Goal: Information Seeking & Learning: Learn about a topic

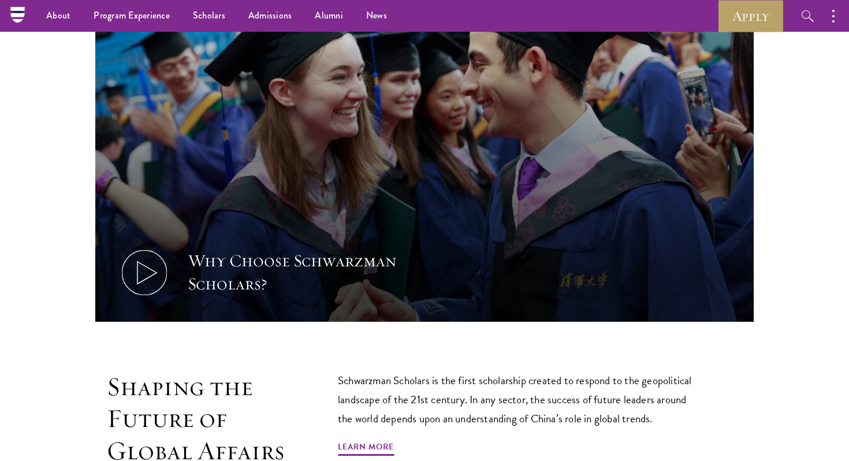
scroll to position [408, 0]
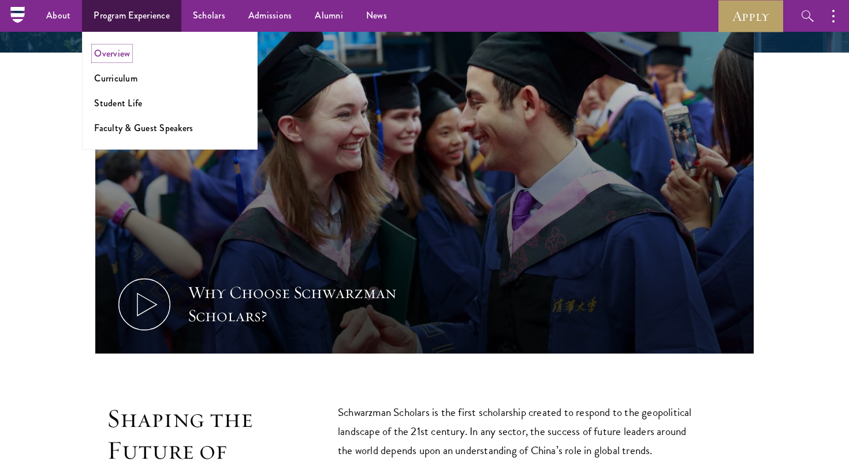
click at [116, 53] on link "Overview" at bounding box center [112, 53] width 36 height 13
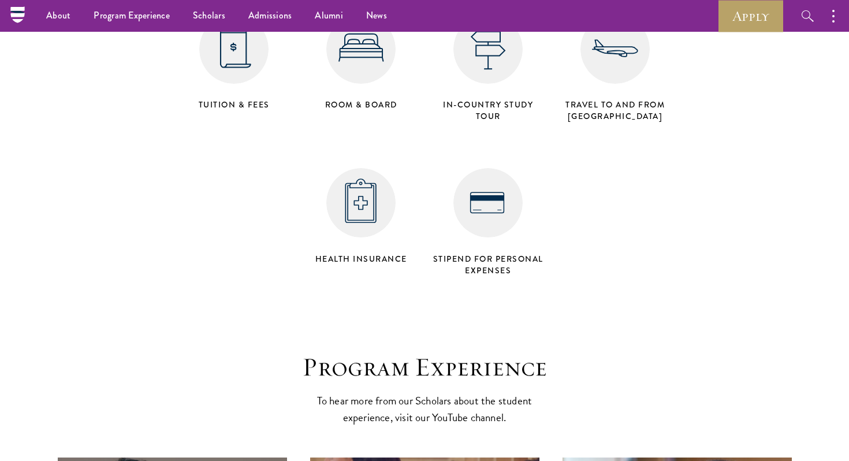
scroll to position [5093, 0]
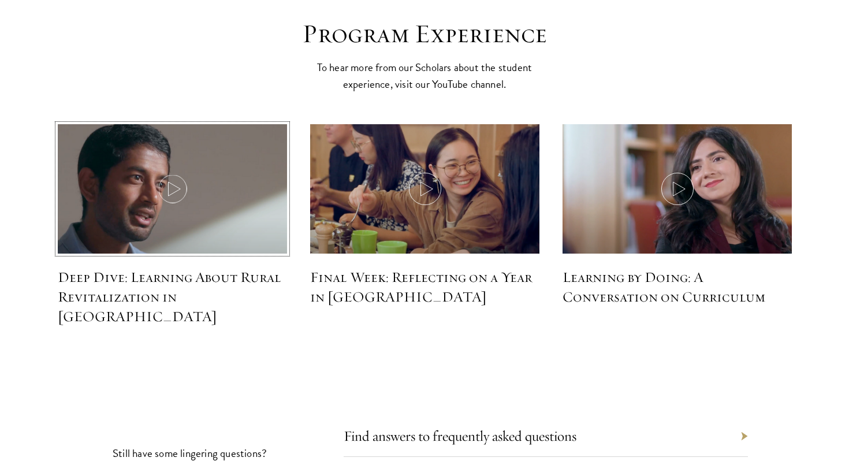
click at [172, 173] on icon at bounding box center [173, 189] width 32 height 32
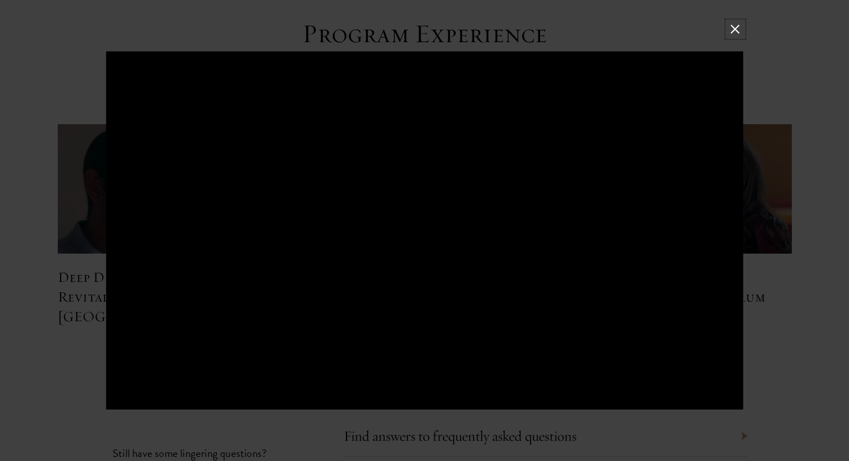
click at [739, 25] on button at bounding box center [735, 28] width 15 height 15
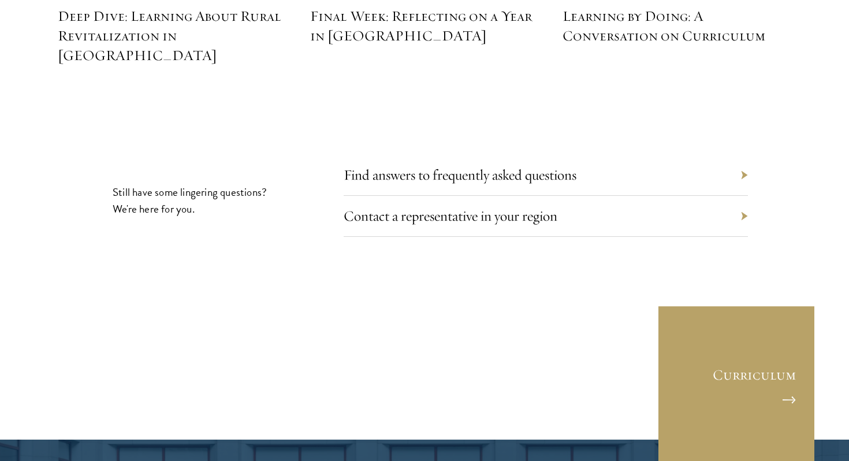
scroll to position [5366, 0]
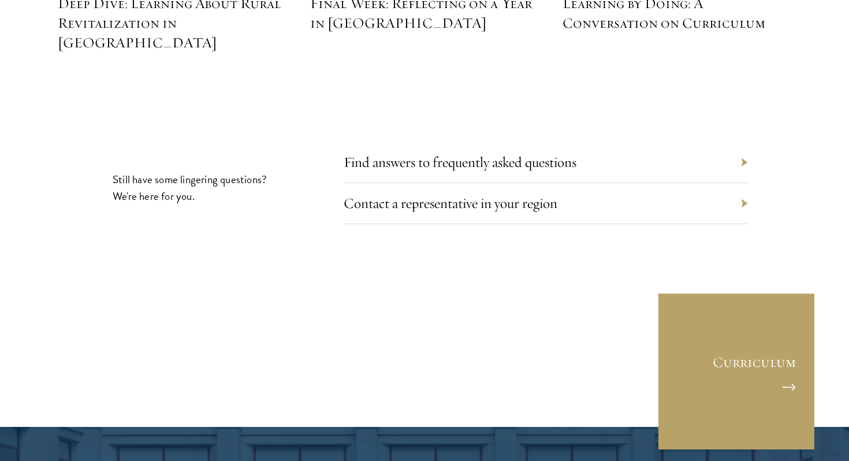
click at [600, 183] on div "Contact a representative in your region" at bounding box center [546, 203] width 404 height 41
click at [746, 183] on div "Contact a representative in your region" at bounding box center [546, 203] width 404 height 41
click at [743, 183] on div "Contact a representative in your region" at bounding box center [546, 203] width 404 height 41
click at [554, 194] on link "Contact a representative in your region" at bounding box center [459, 203] width 214 height 18
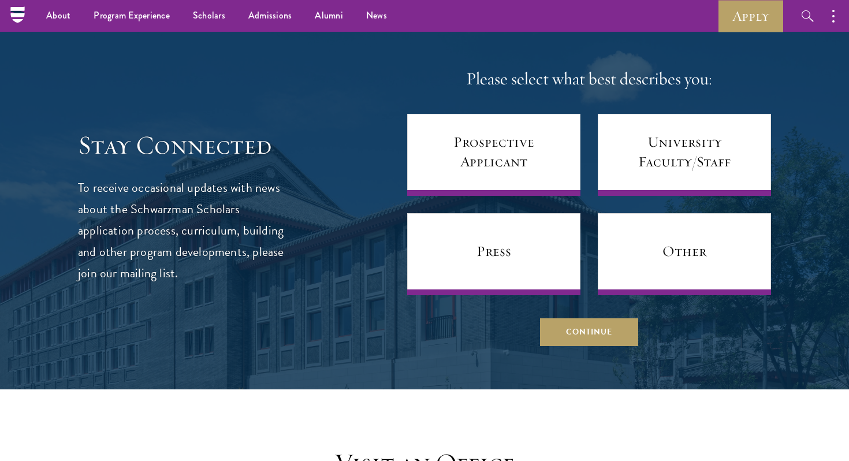
scroll to position [627, 0]
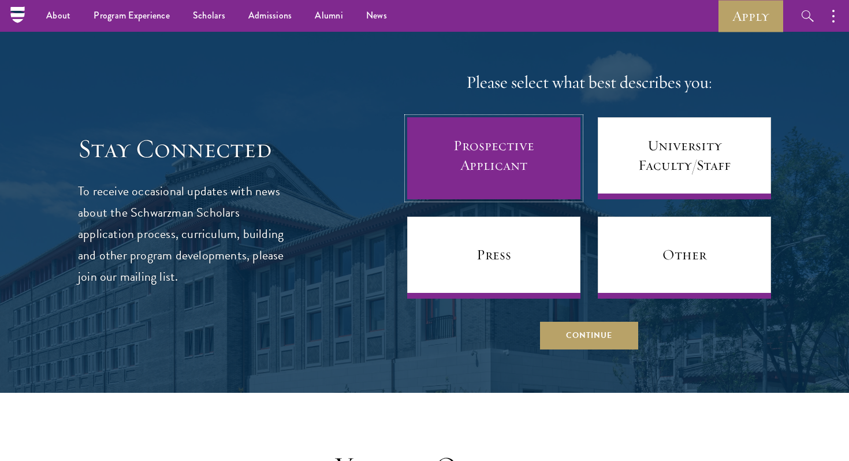
click at [553, 178] on link "Prospective Applicant" at bounding box center [493, 158] width 173 height 82
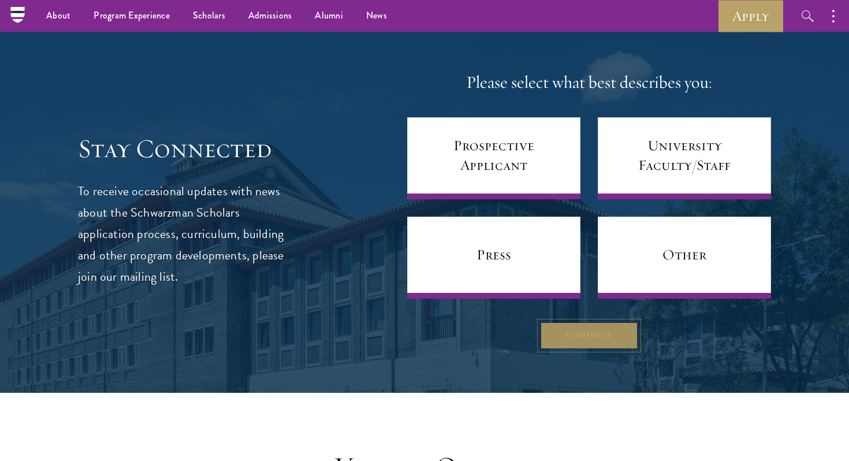
click at [546, 338] on button "Continue" at bounding box center [589, 336] width 98 height 28
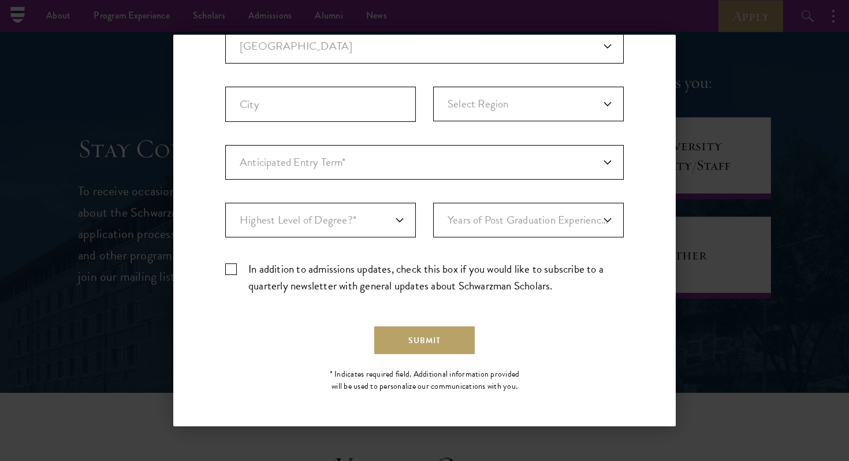
scroll to position [0, 0]
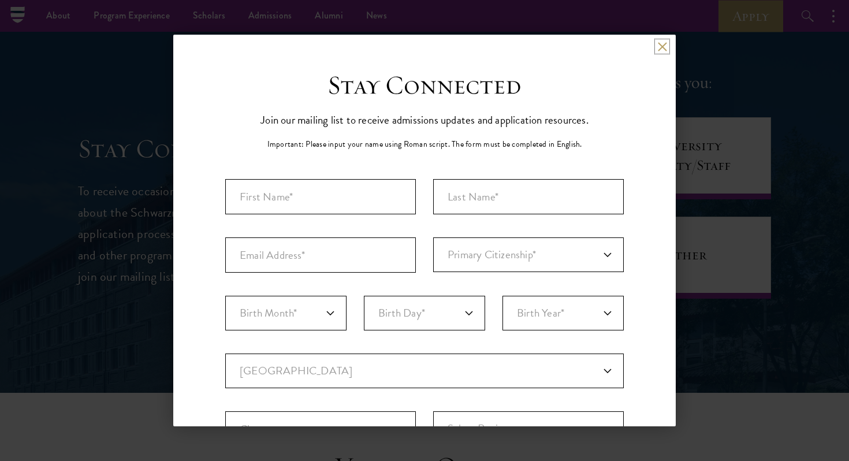
click at [660, 43] on button at bounding box center [662, 47] width 10 height 10
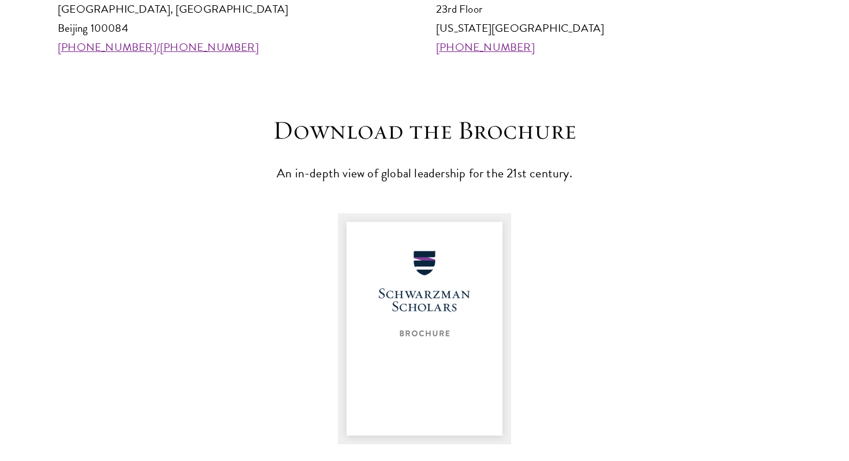
scroll to position [1496, 0]
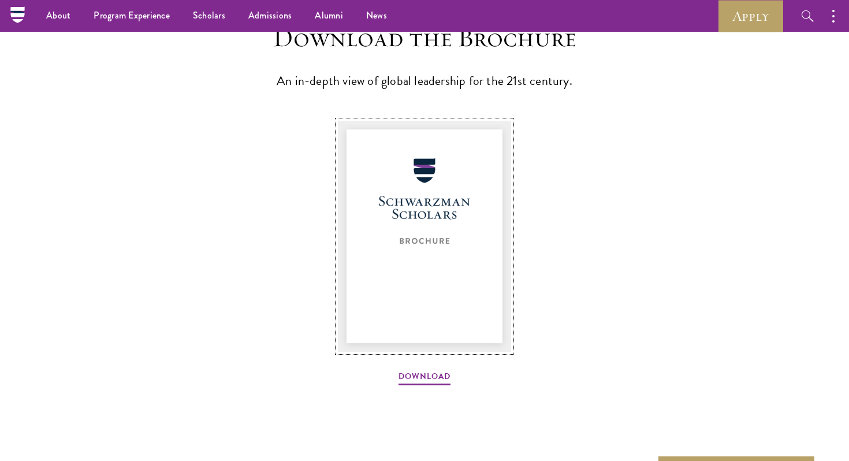
click at [455, 325] on img at bounding box center [424, 236] width 173 height 231
